Goal: Information Seeking & Learning: Learn about a topic

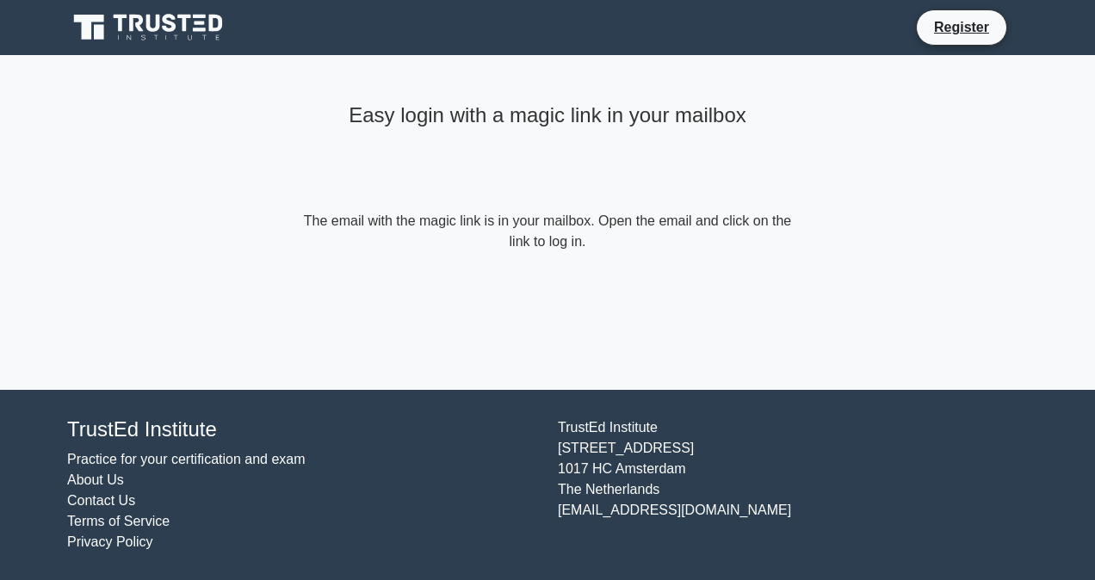
drag, startPoint x: 740, startPoint y: 513, endPoint x: 558, endPoint y: 519, distance: 182.6
click at [558, 519] on div "[GEOGRAPHIC_DATA][STREET_ADDRESS] [EMAIL_ADDRESS][DOMAIN_NAME]" at bounding box center [793, 485] width 491 height 135
copy div "[EMAIL_ADDRESS][DOMAIN_NAME]"
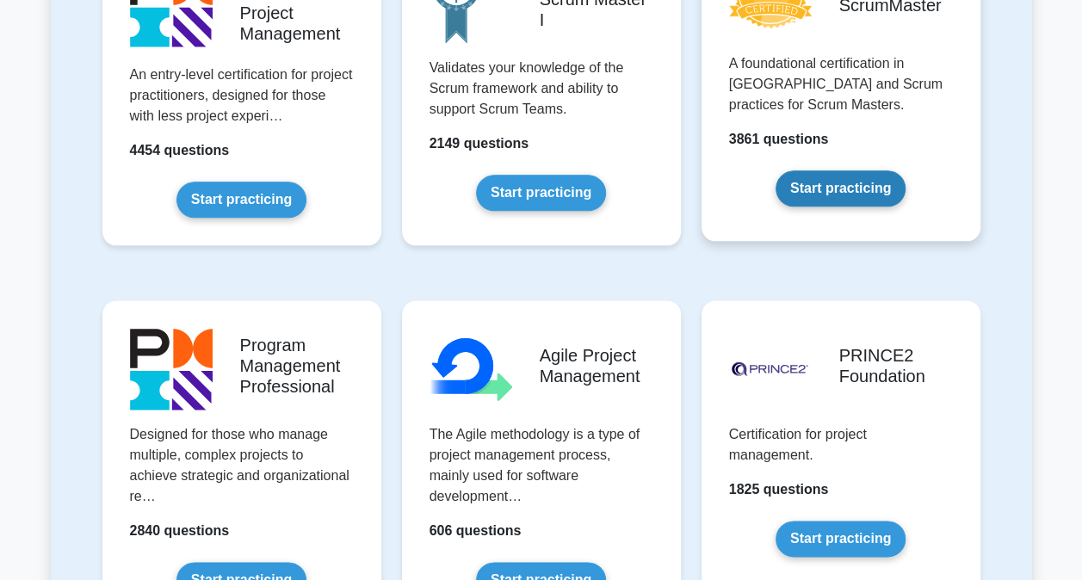
scroll to position [947, 0]
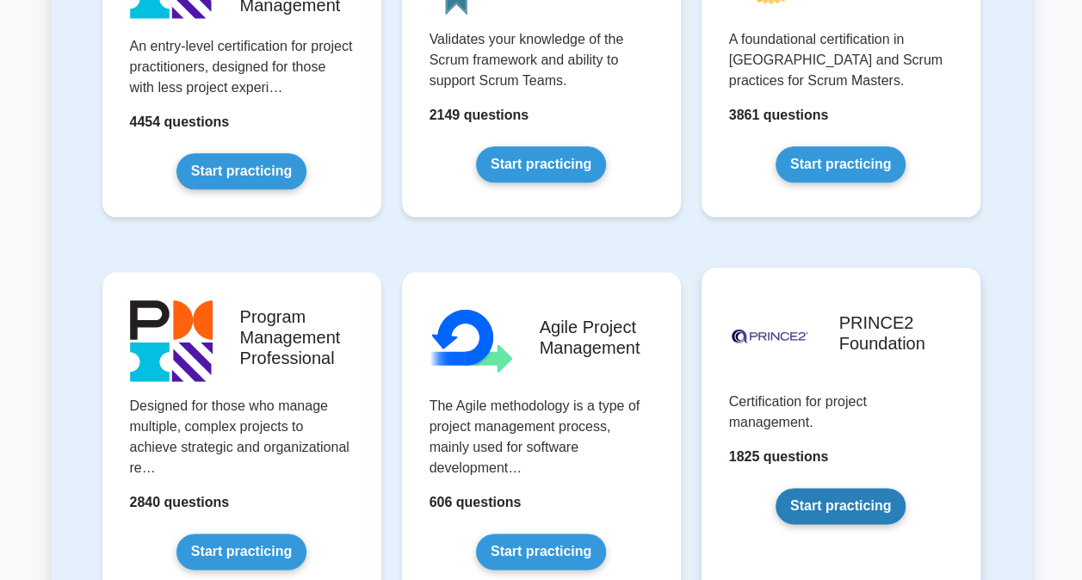
click at [827, 501] on link "Start practicing" at bounding box center [841, 506] width 130 height 36
